Goal: Navigation & Orientation: Find specific page/section

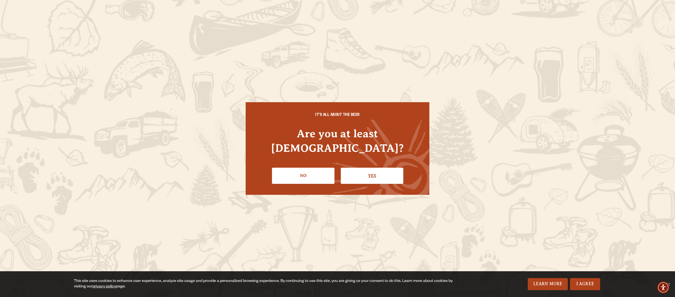
click at [383, 175] on link "Yes" at bounding box center [372, 176] width 63 height 16
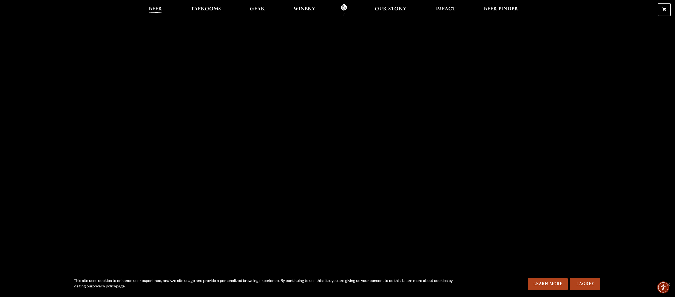
click at [149, 8] on span "Beer" at bounding box center [155, 9] width 13 height 4
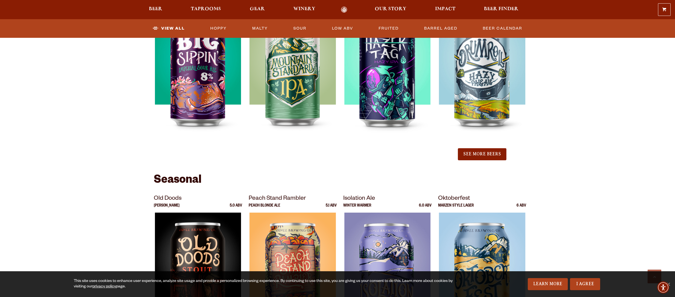
scroll to position [608, 0]
click at [506, 161] on button "See More Beers" at bounding box center [482, 155] width 48 height 12
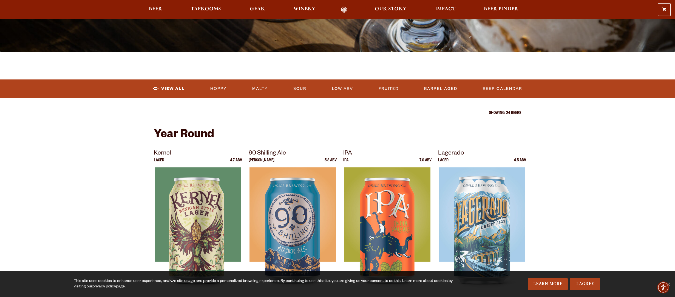
scroll to position [99, 0]
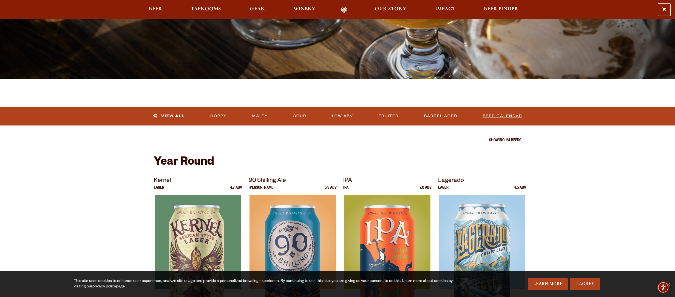
click at [525, 115] on link "Beer Calendar" at bounding box center [503, 116] width 44 height 13
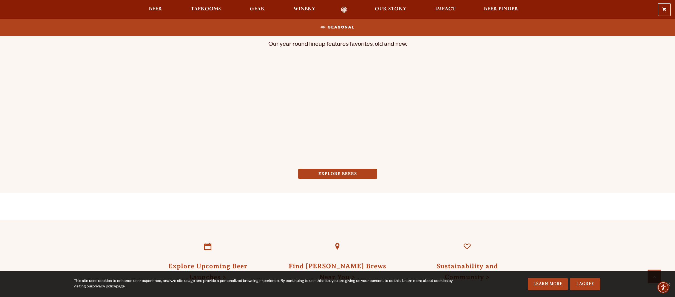
scroll to position [440, 0]
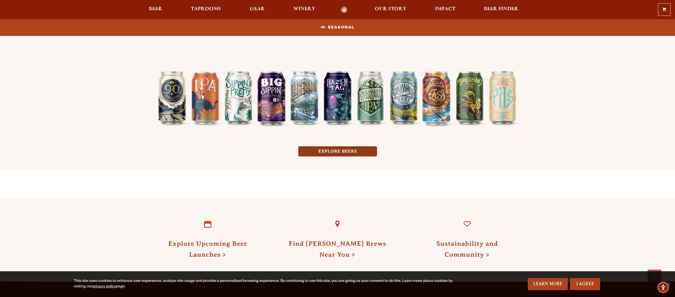
click at [358, 157] on link "EXPLORE BEERS" at bounding box center [337, 151] width 79 height 10
